Goal: Information Seeking & Learning: Learn about a topic

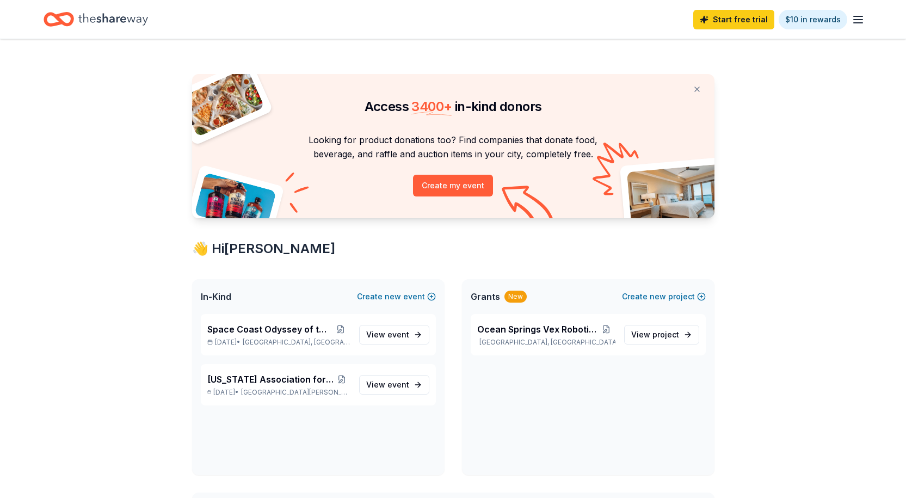
click at [390, 380] on span "event" at bounding box center [398, 384] width 22 height 9
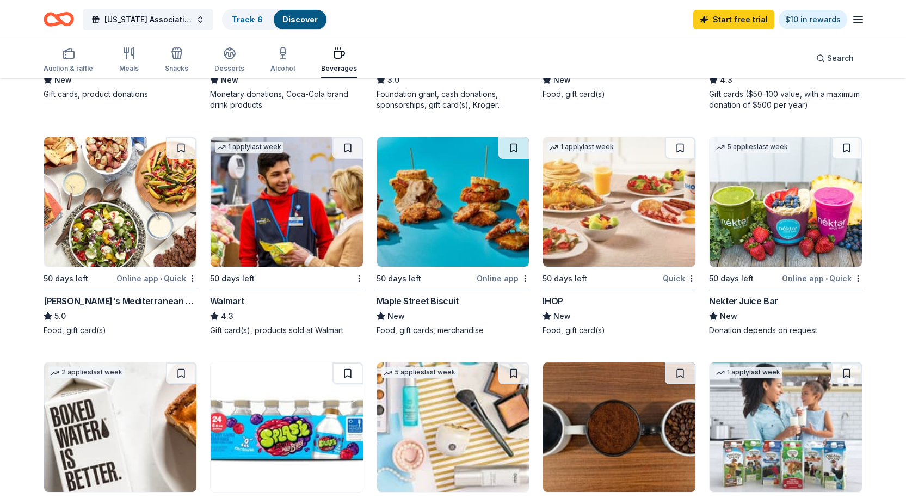
scroll to position [551, 0]
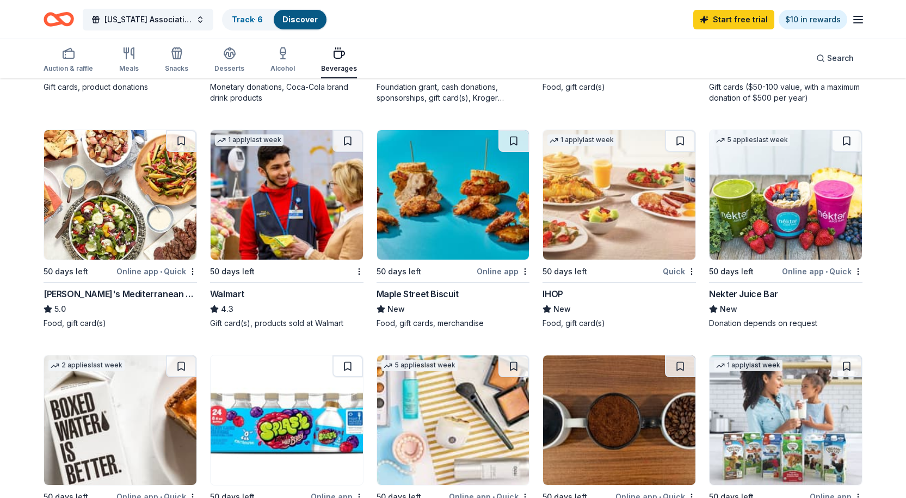
click at [228, 287] on div "Walmart" at bounding box center [227, 293] width 34 height 13
click at [635, 46] on div "Auction & raffle Meals Snacks Desserts Alcohol Beverages Search" at bounding box center [453, 58] width 819 height 40
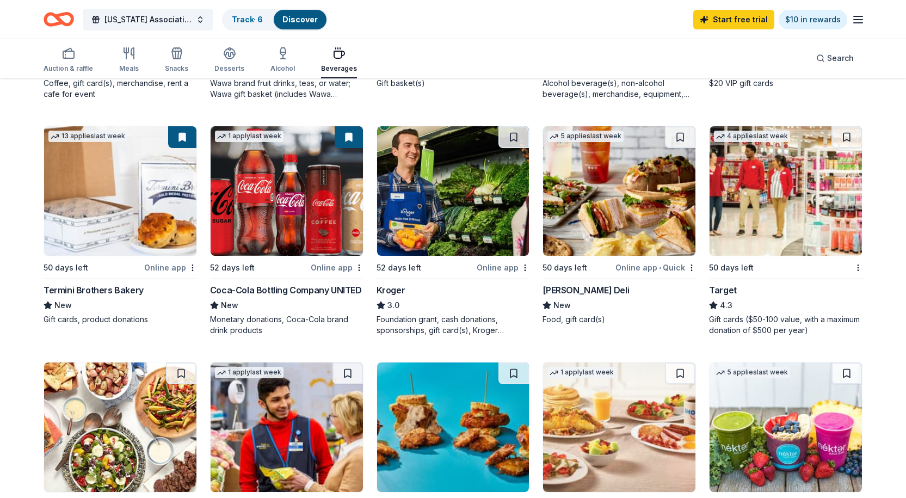
scroll to position [0, 0]
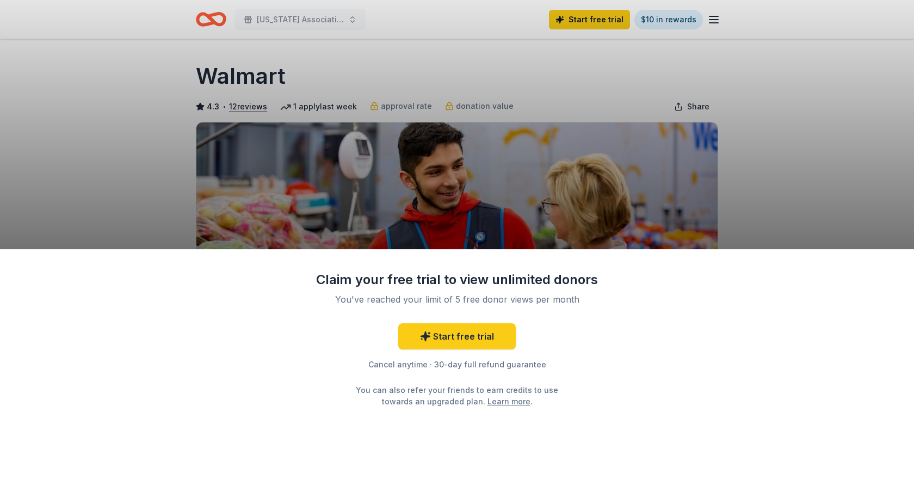
click at [559, 213] on div "Claim your free trial to view unlimited donors You've reached your limit of 5 f…" at bounding box center [457, 249] width 914 height 498
